Goal: Information Seeking & Learning: Learn about a topic

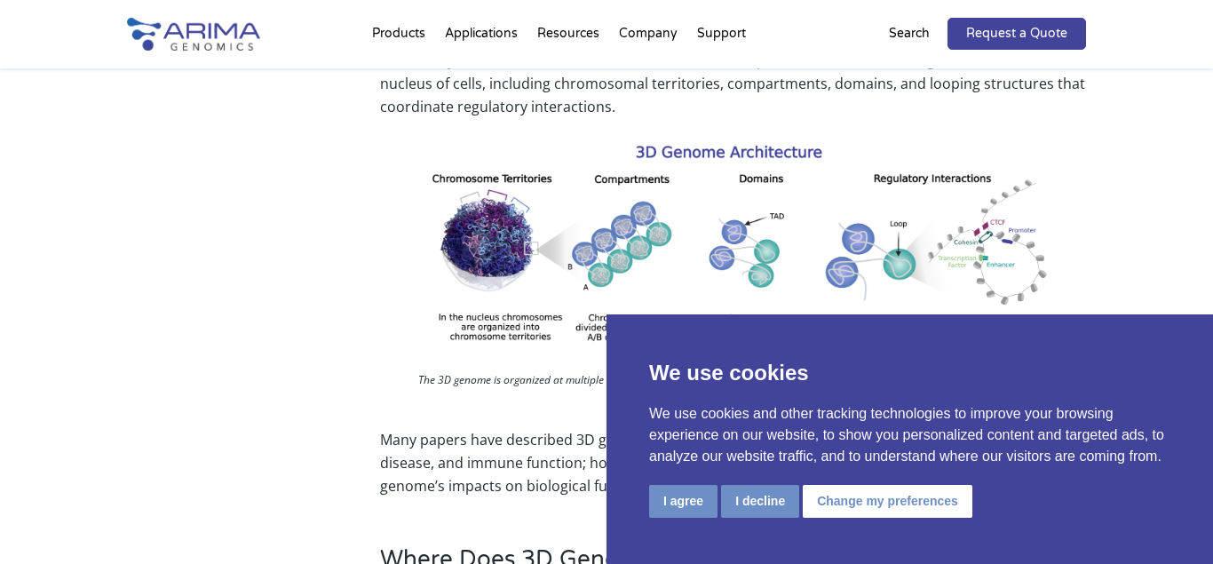
click at [346, 314] on div "What is 3D Genomics? 3D genomics involves exploring the 3-dimensional organizat…" at bounding box center [606, 207] width 959 height 632
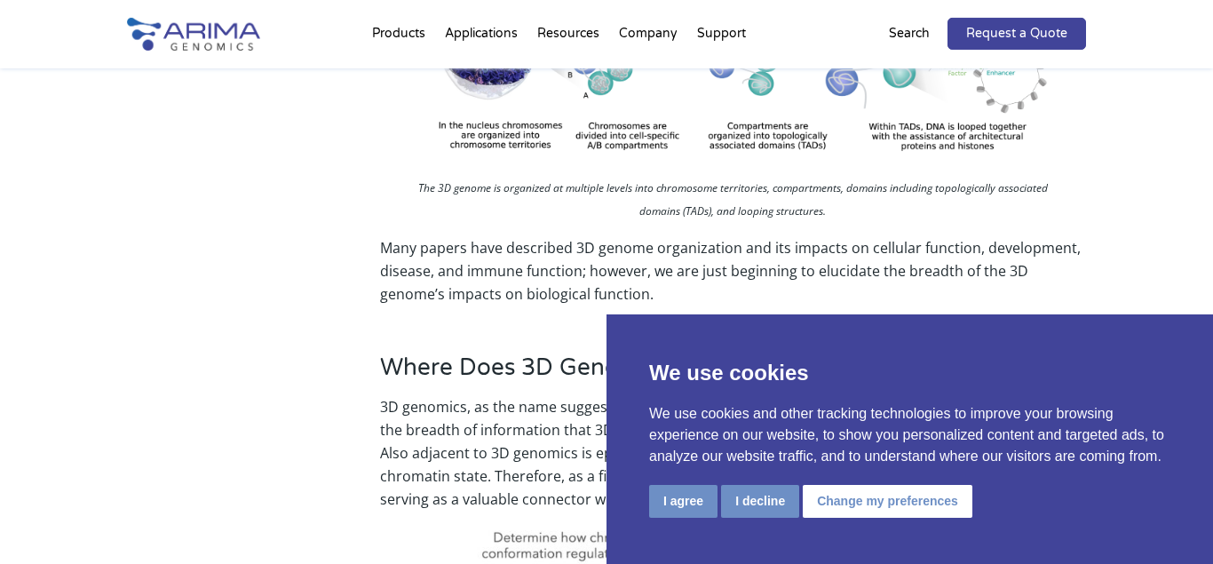
scroll to position [1359, 0]
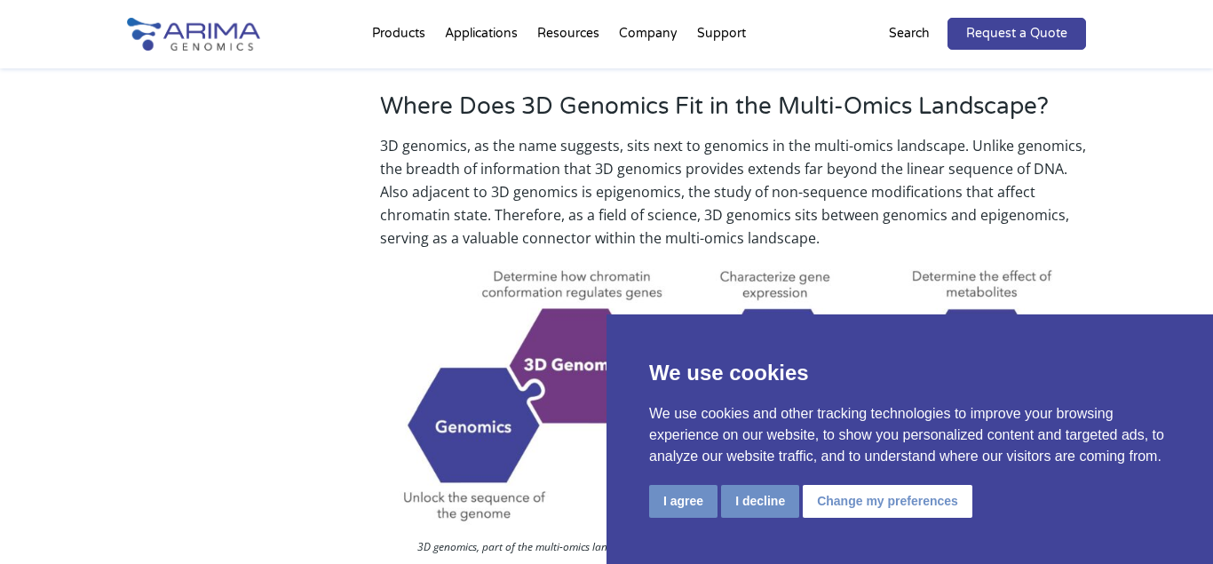
click at [394, 359] on img at bounding box center [733, 396] width 678 height 265
drag, startPoint x: 1087, startPoint y: 229, endPoint x: 880, endPoint y: 362, distance: 246.2
click at [304, 402] on div "Where Does 3D Genomics Fit in the Multi-Omics Landscape? 3D genomics, as the na…" at bounding box center [606, 525] width 959 height 915
click at [397, 374] on img at bounding box center [733, 396] width 678 height 265
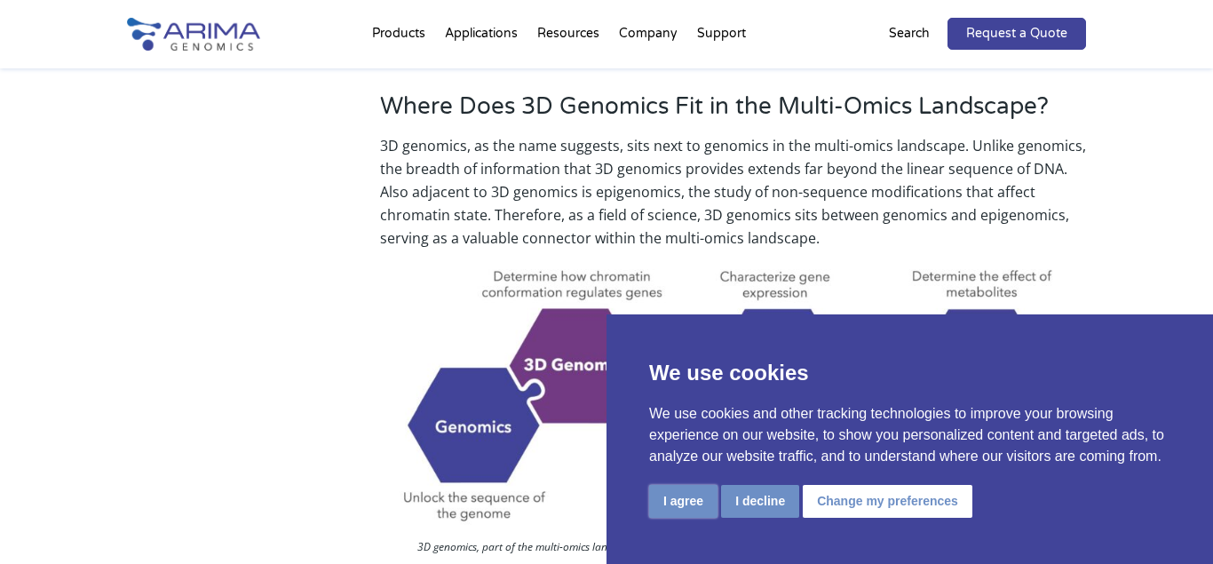
click at [677, 498] on button "I agree" at bounding box center [683, 501] width 68 height 33
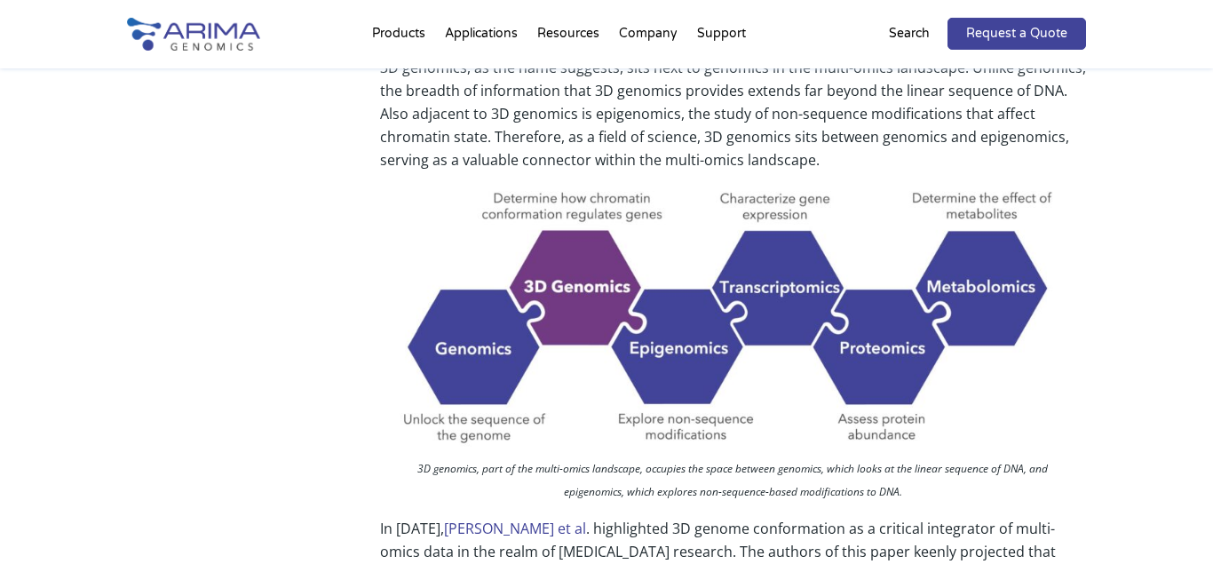
scroll to position [1450, 0]
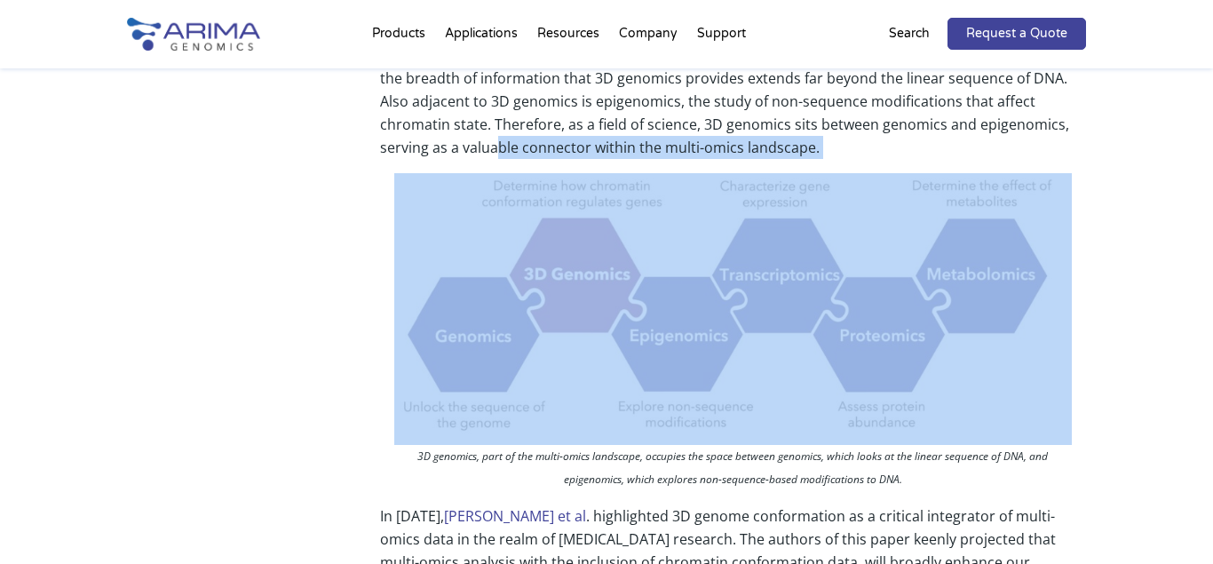
drag, startPoint x: 495, startPoint y: 143, endPoint x: 943, endPoint y: 402, distance: 518.2
click at [943, 402] on div "Where Does 3D Genomics Fit in the Multi-Omics Landscape? 3D genomics, as the na…" at bounding box center [733, 435] width 706 height 867
drag, startPoint x: 486, startPoint y: 351, endPoint x: 487, endPoint y: 341, distance: 9.8
click at [489, 347] on img at bounding box center [733, 305] width 678 height 265
copy div "ble connector within the multi-omics landscape."
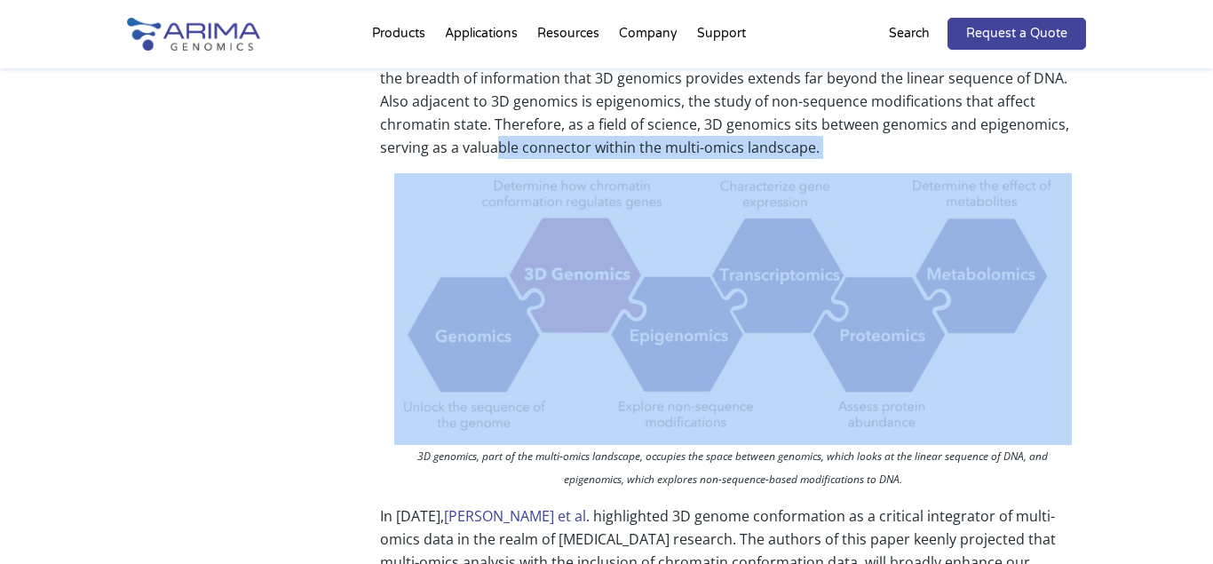
click at [599, 268] on img at bounding box center [733, 305] width 678 height 265
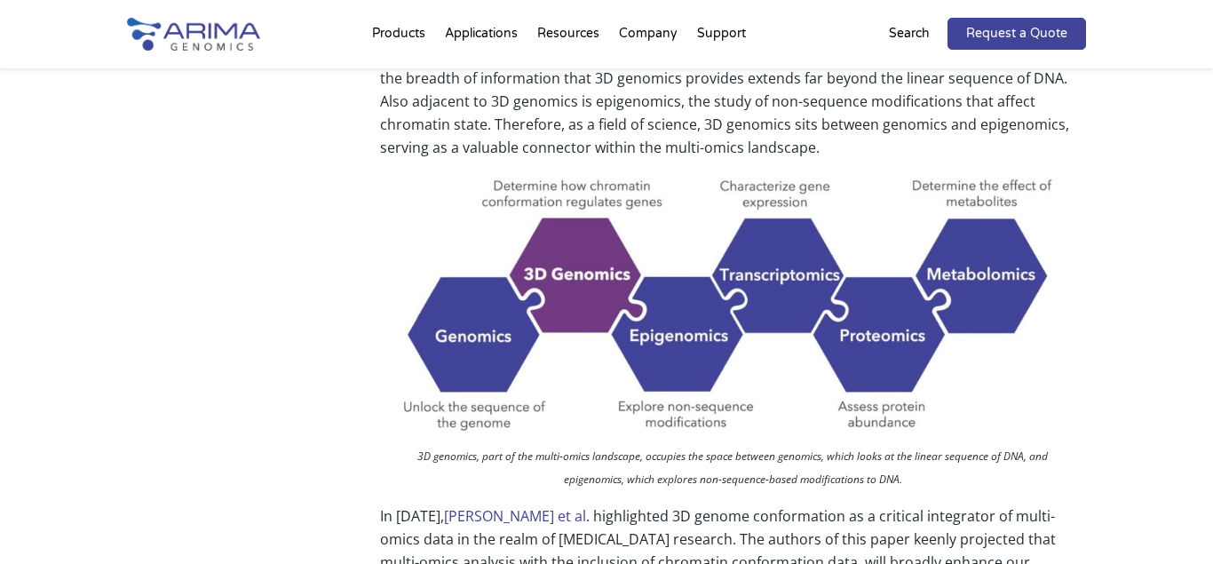
click at [306, 267] on div "Where Does 3D Genomics Fit in the Multi-Omics Landscape? 3D genomics, as the na…" at bounding box center [606, 435] width 959 height 915
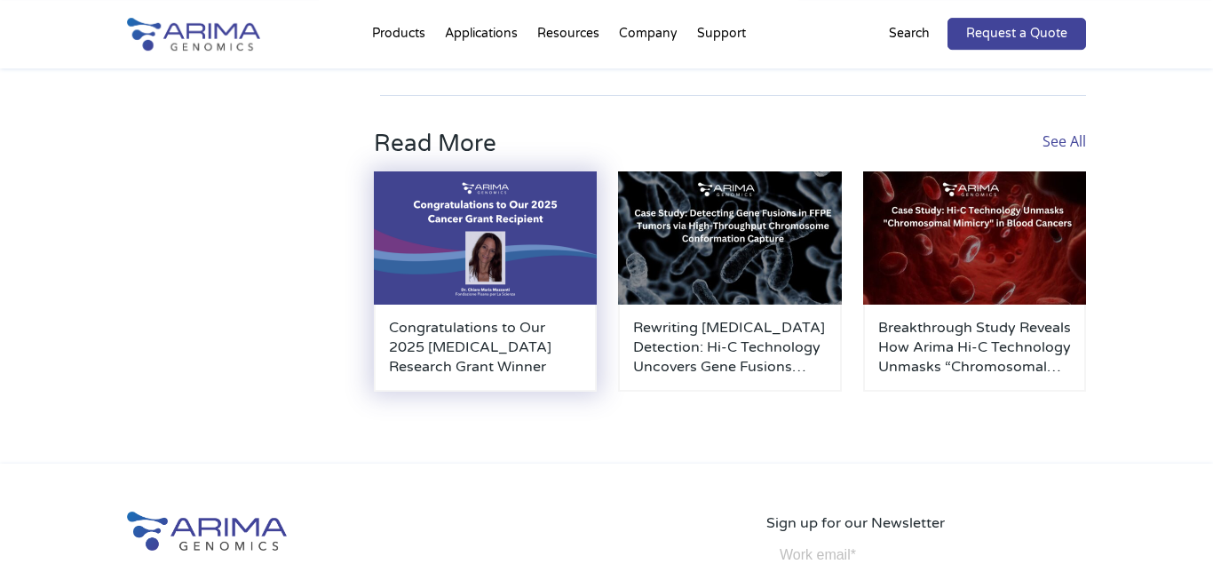
scroll to position [4816, 0]
